Goal: Communication & Community: Answer question/provide support

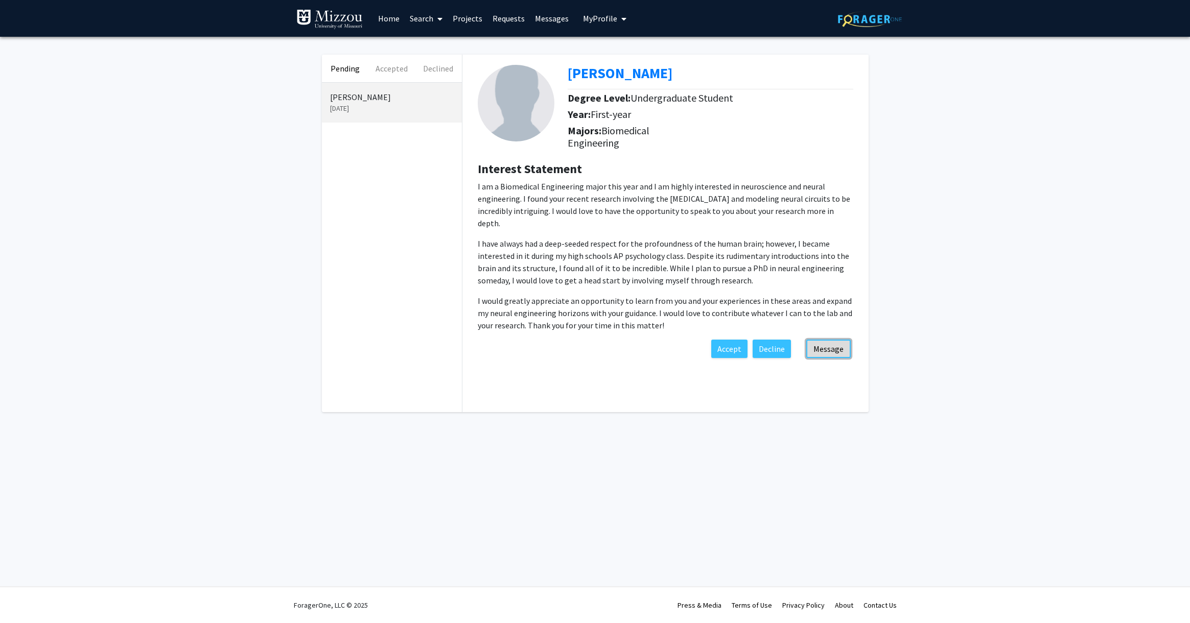
click at [822, 340] on button "Message" at bounding box center [828, 349] width 44 height 18
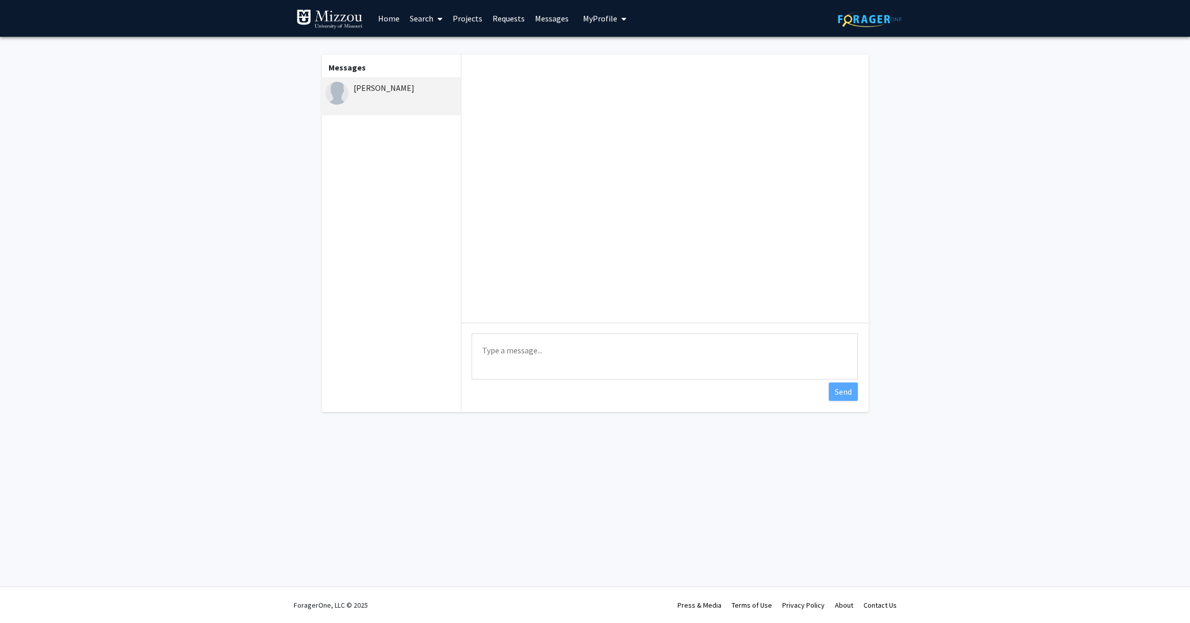
click at [547, 350] on textarea "Type a message" at bounding box center [665, 357] width 386 height 46
type textarea "h"
type textarea "z"
type textarea "G"
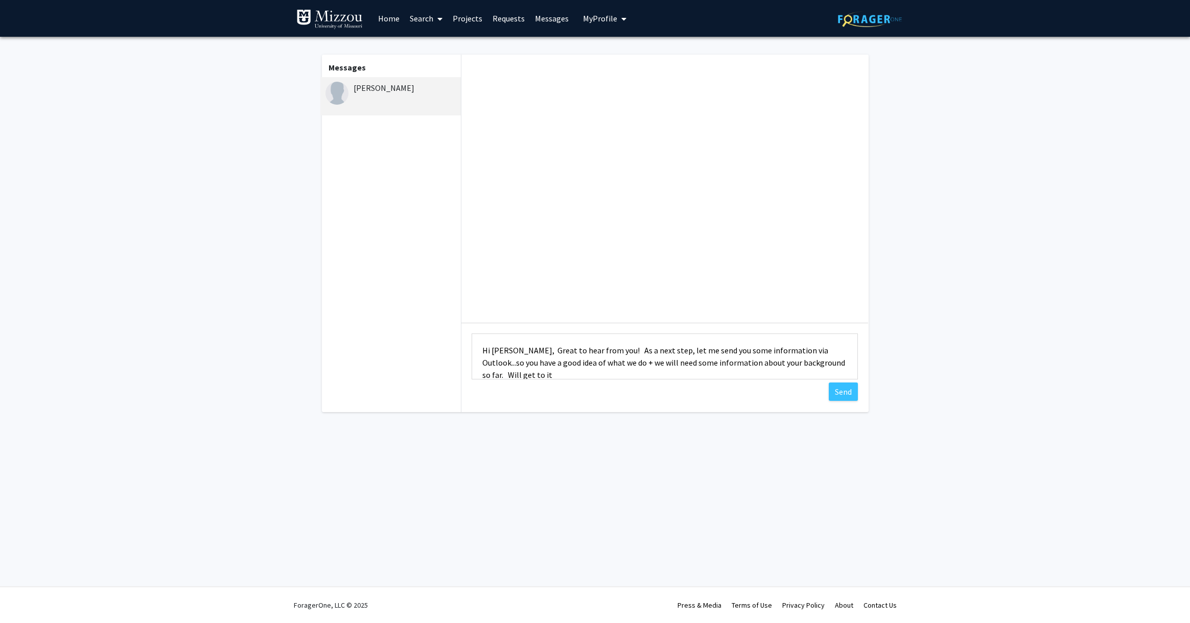
scroll to position [1, 0]
type textarea "Hi [PERSON_NAME], Great to hear from you! As a next step, let me send you some …"
click at [843, 392] on button "Send" at bounding box center [843, 392] width 29 height 18
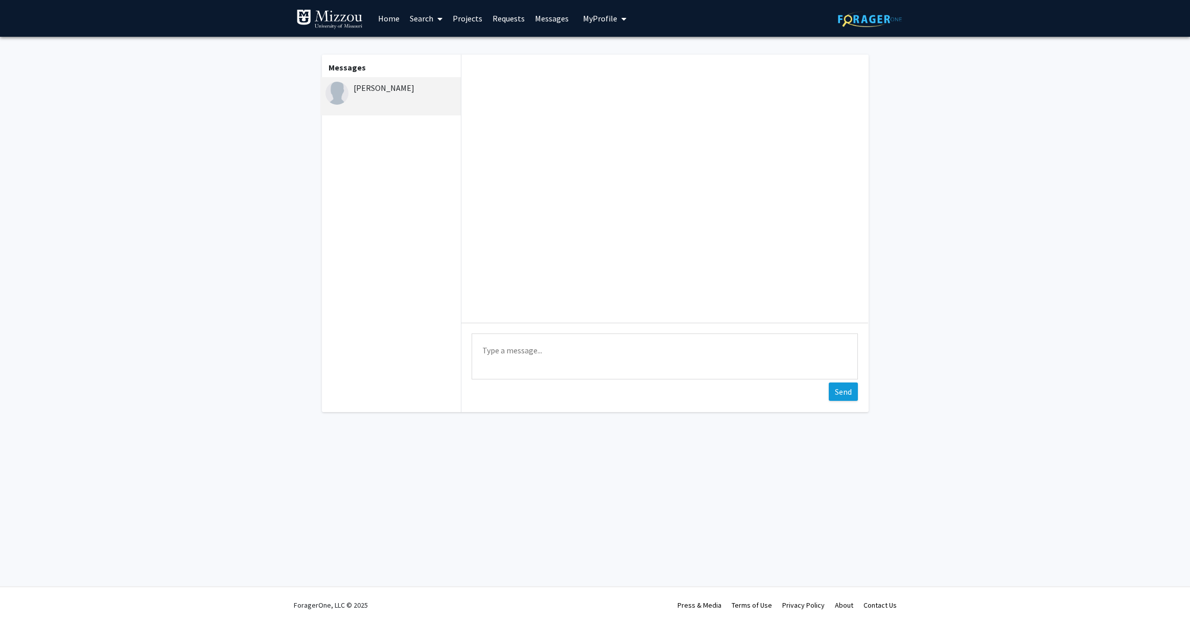
scroll to position [0, 0]
